Goal: Find specific page/section: Find specific page/section

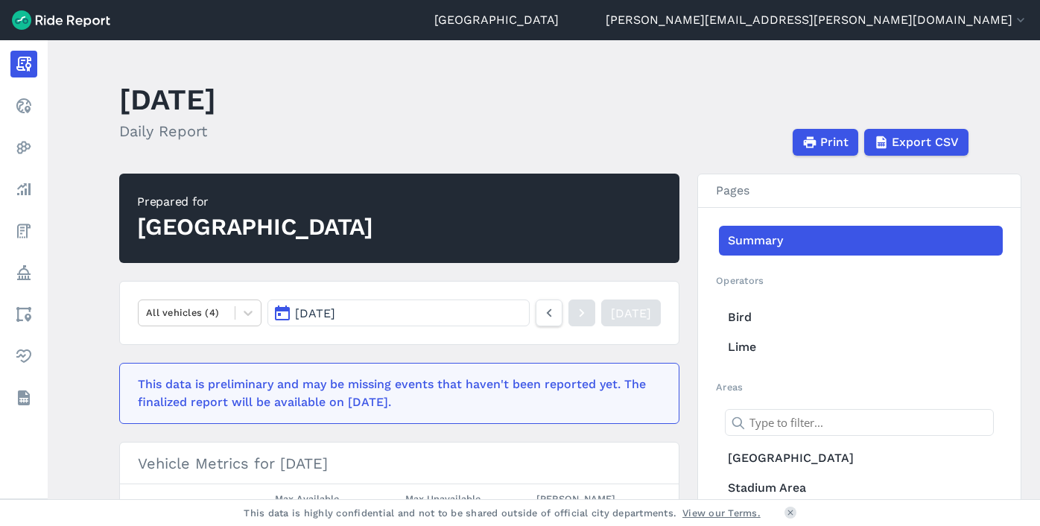
click at [355, 301] on button "[DATE]" at bounding box center [398, 312] width 262 height 27
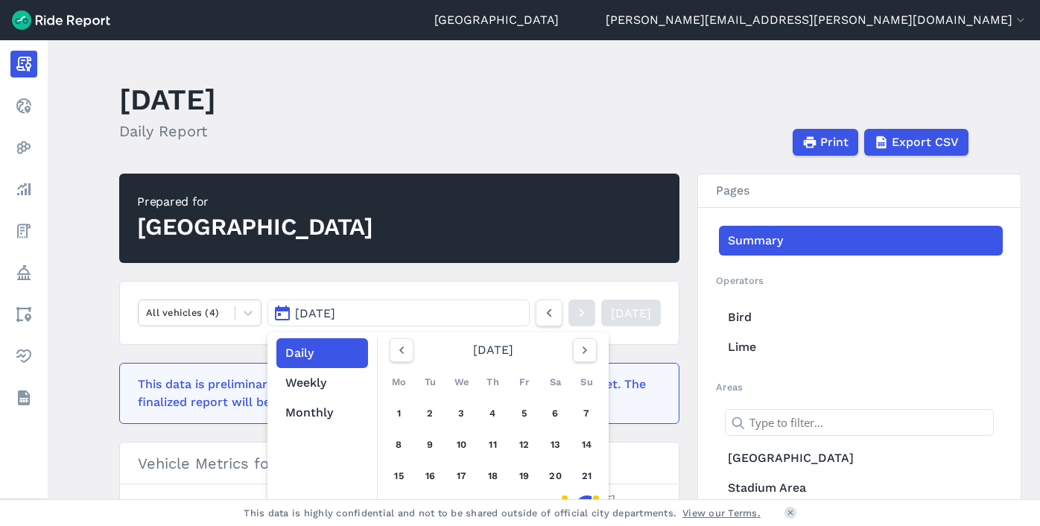
click at [86, 332] on main "[DATE] Daily Report Print Export CSV Prepared for Seattle All vehicles (4) [DAT…" at bounding box center [544, 269] width 992 height 459
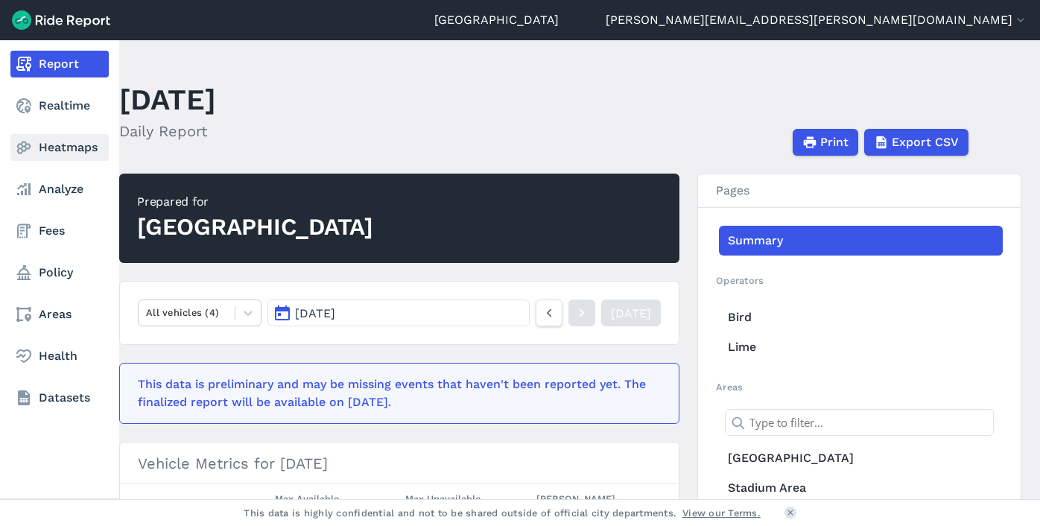
click at [63, 146] on link "Heatmaps" at bounding box center [59, 147] width 98 height 27
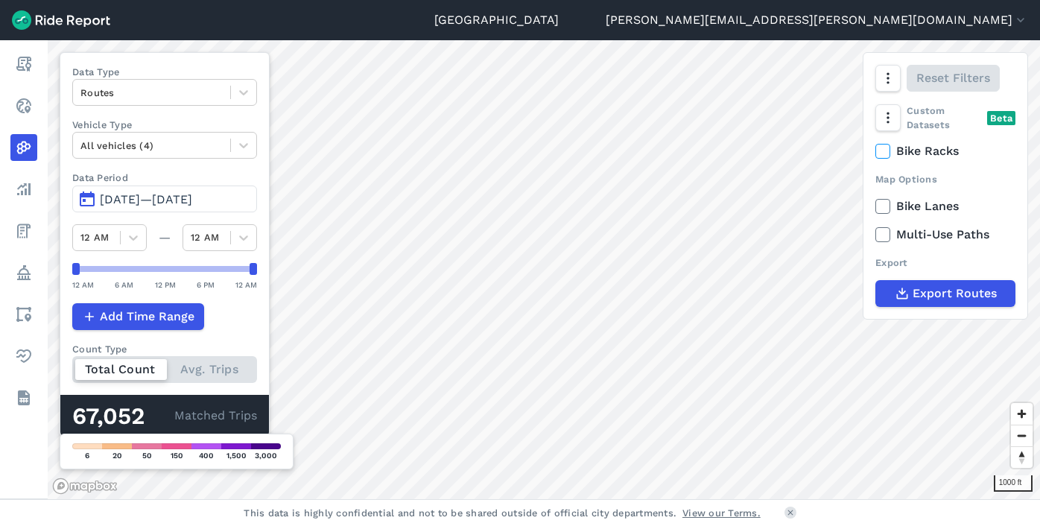
click at [176, 197] on span "[DATE]—[DATE]" at bounding box center [146, 199] width 92 height 14
click at [98, 197] on button "[DATE]—[DATE]" at bounding box center [164, 198] width 185 height 27
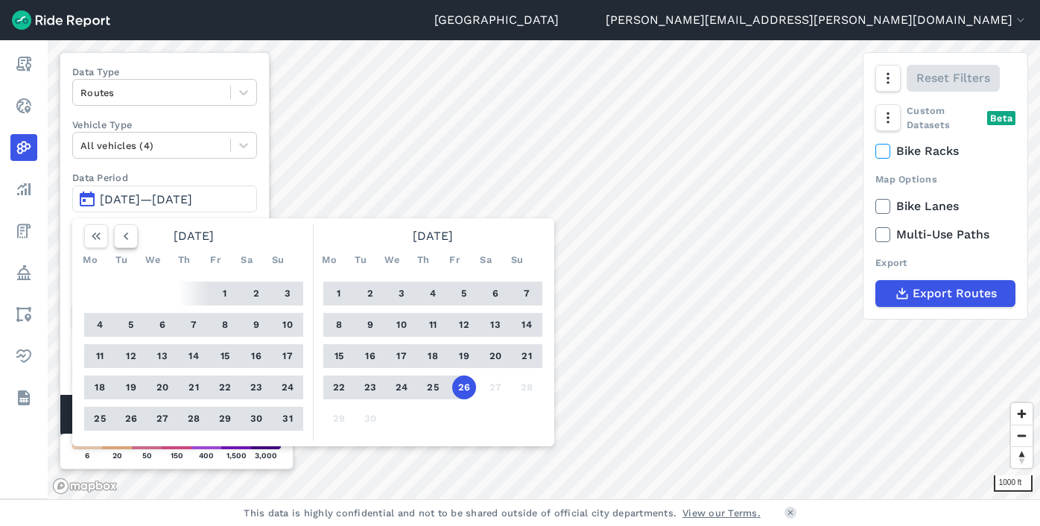
click at [125, 241] on icon "button" at bounding box center [125, 236] width 15 height 15
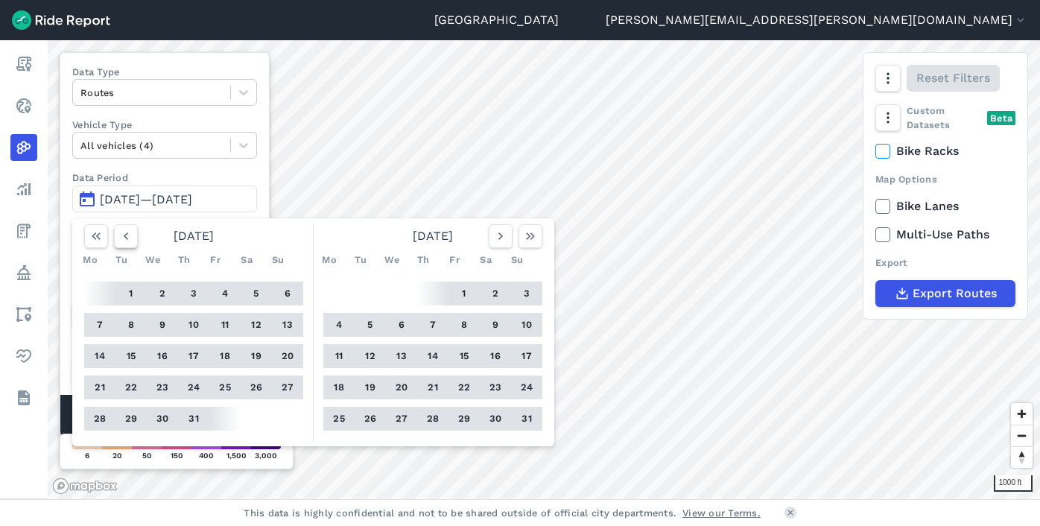
click at [125, 241] on icon "button" at bounding box center [125, 236] width 15 height 15
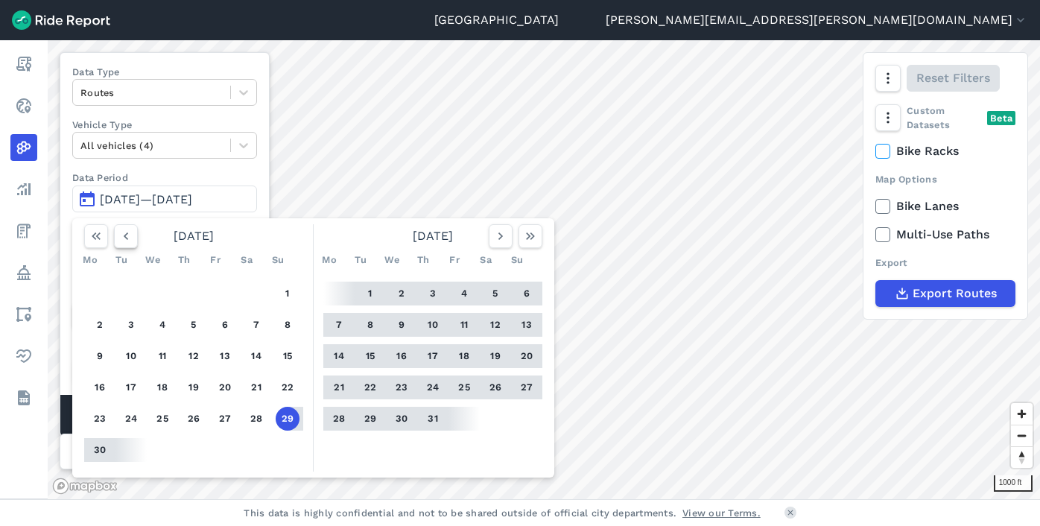
click at [125, 241] on icon "button" at bounding box center [125, 236] width 15 height 15
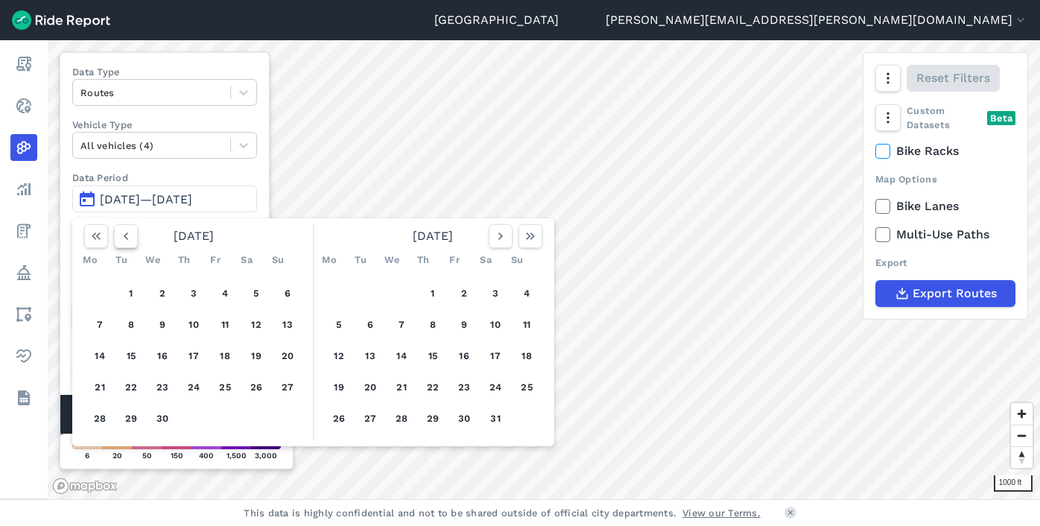
click at [125, 241] on icon "button" at bounding box center [125, 236] width 15 height 15
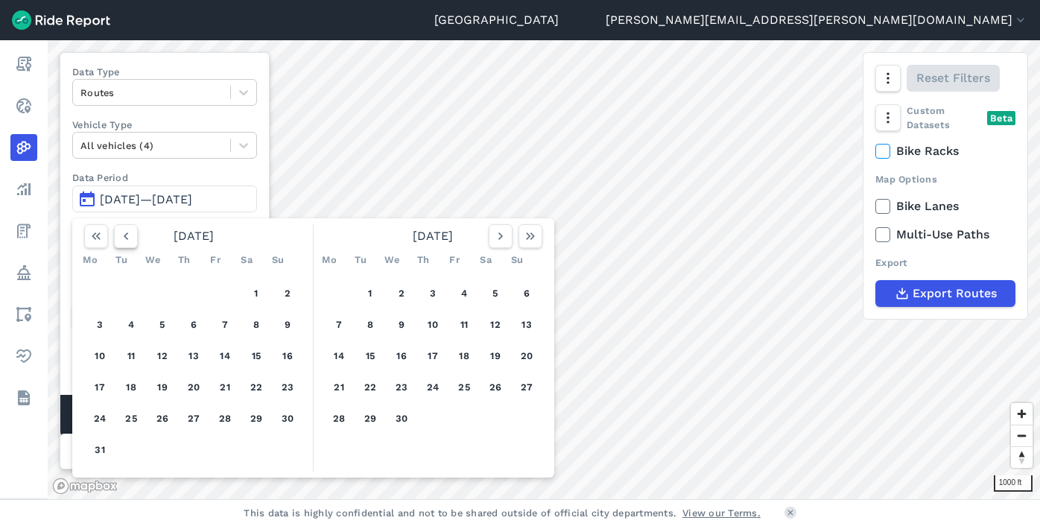
click at [125, 241] on icon "button" at bounding box center [125, 236] width 15 height 15
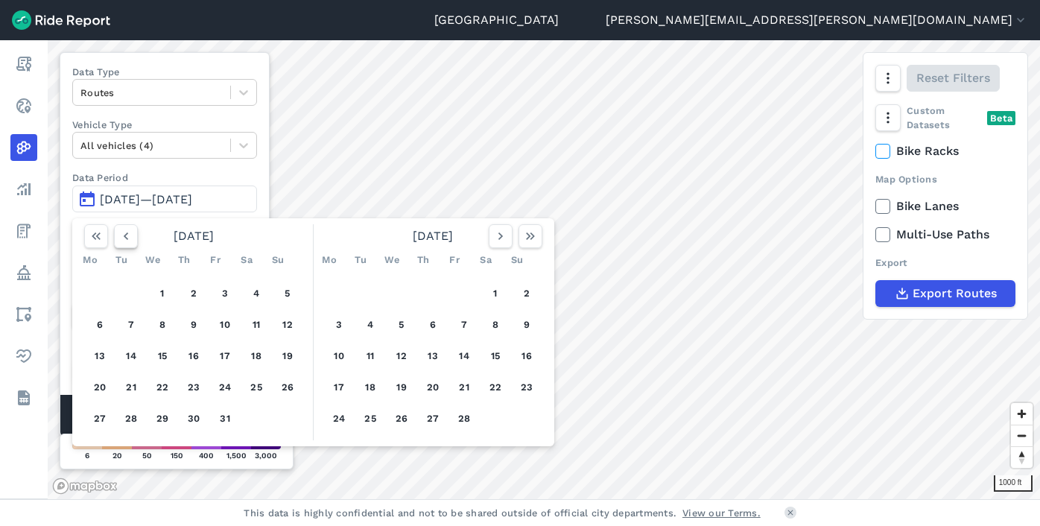
click at [125, 241] on icon "button" at bounding box center [125, 236] width 15 height 15
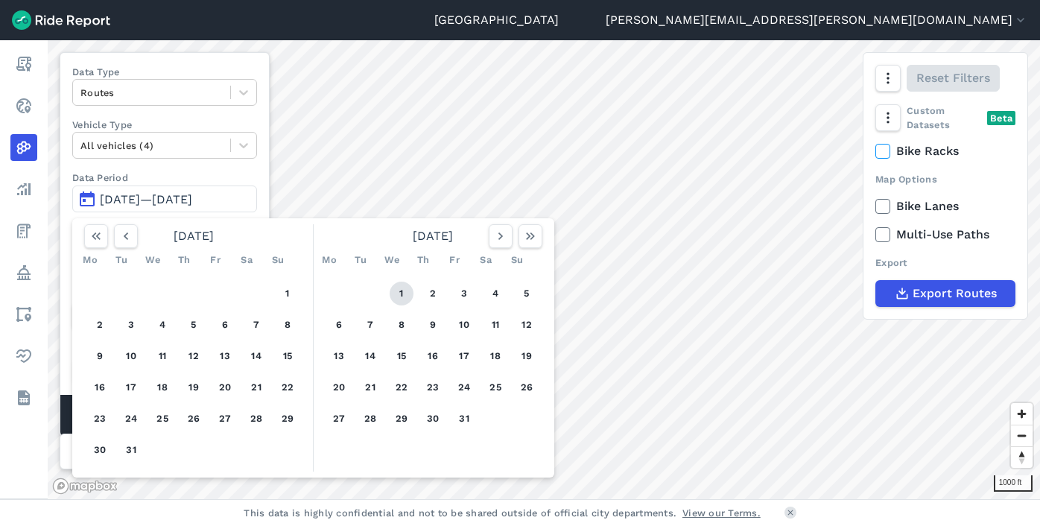
click at [399, 295] on button "1" at bounding box center [402, 294] width 24 height 24
click at [495, 238] on icon "button" at bounding box center [500, 236] width 15 height 15
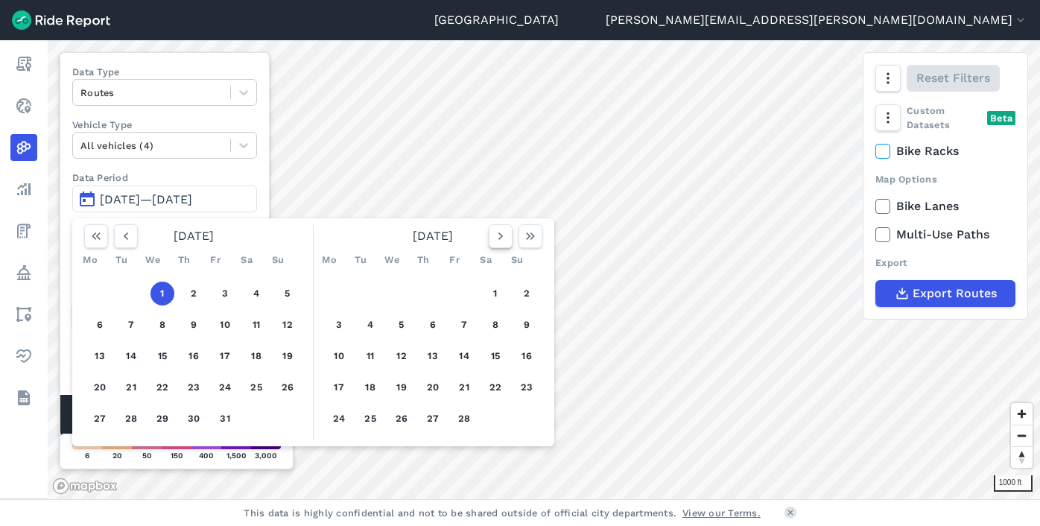
click at [495, 238] on icon "button" at bounding box center [500, 236] width 15 height 15
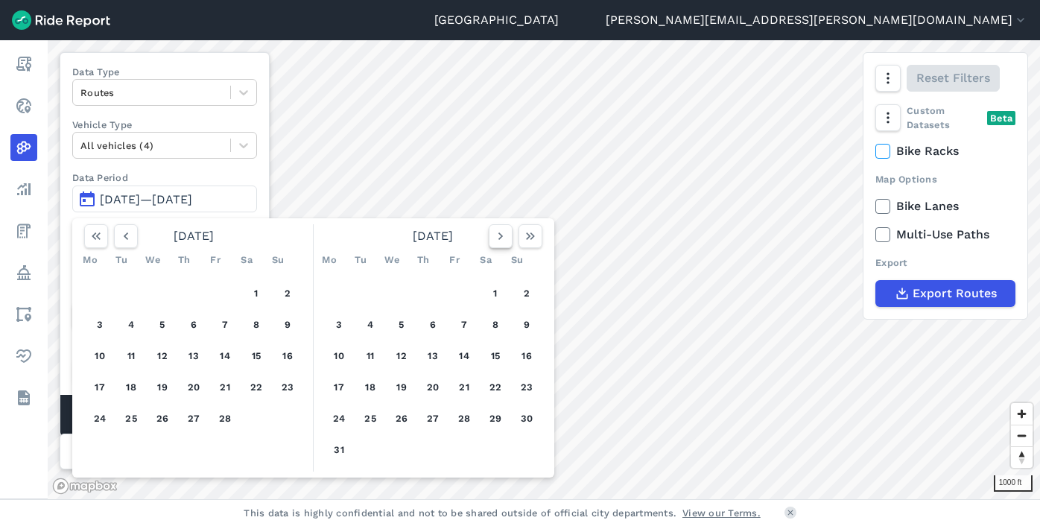
click at [495, 238] on icon "button" at bounding box center [500, 236] width 15 height 15
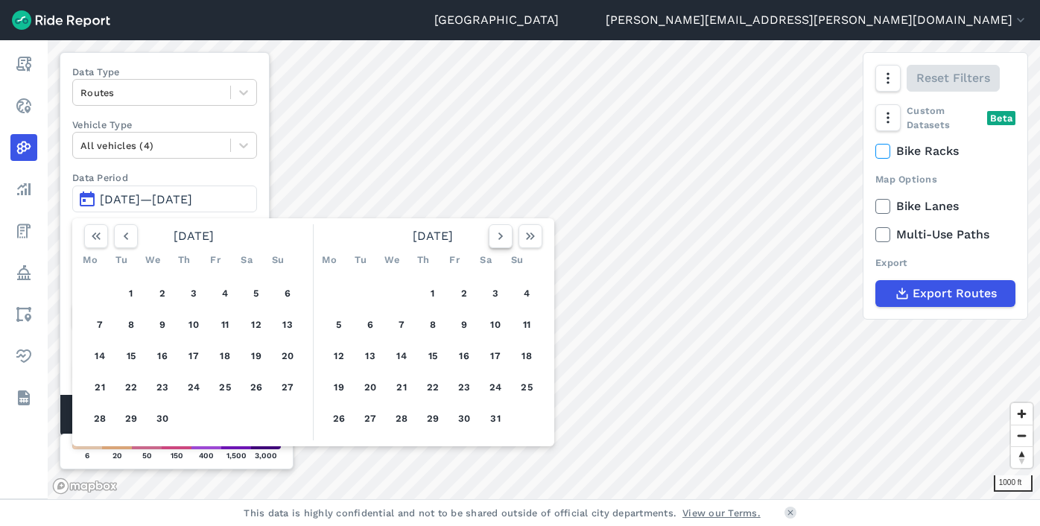
click at [495, 238] on icon "button" at bounding box center [500, 236] width 15 height 15
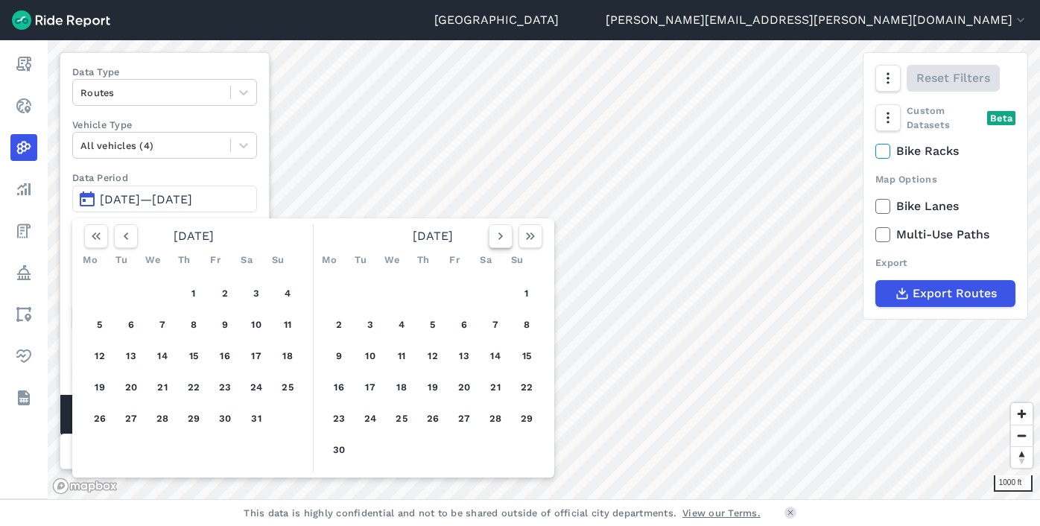
click at [495, 238] on icon "button" at bounding box center [500, 236] width 15 height 15
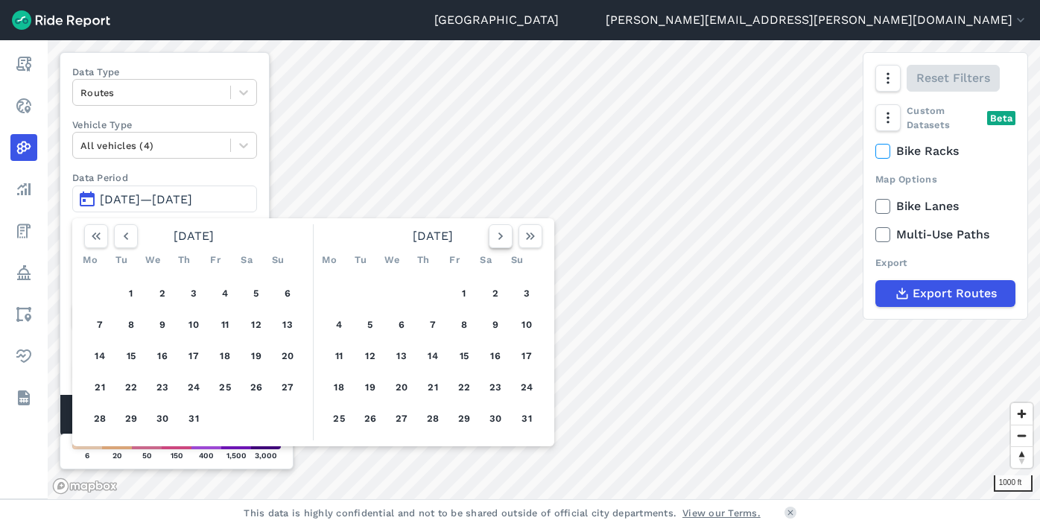
click at [495, 238] on icon "button" at bounding box center [500, 236] width 15 height 15
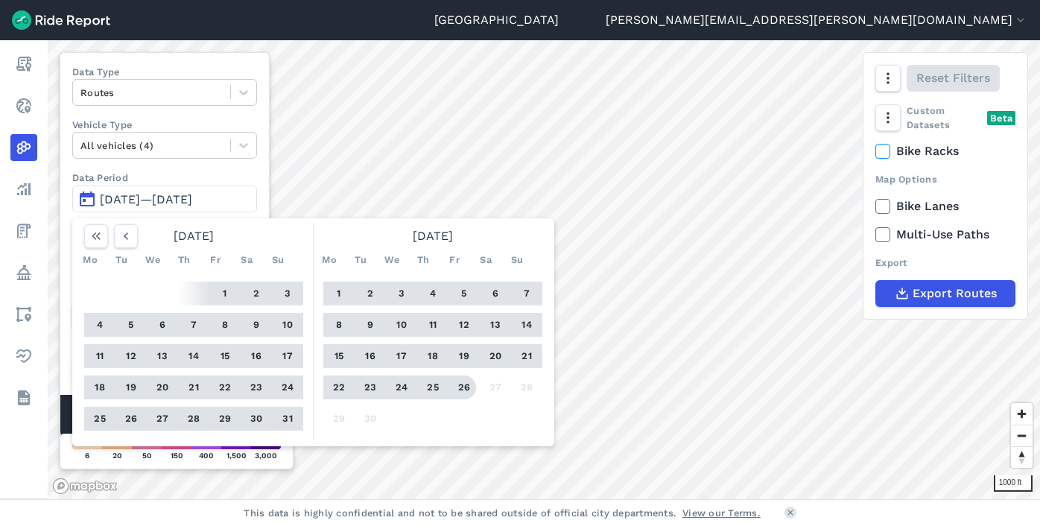
click at [468, 390] on button "26" at bounding box center [464, 387] width 24 height 24
